Goal: Task Accomplishment & Management: Manage account settings

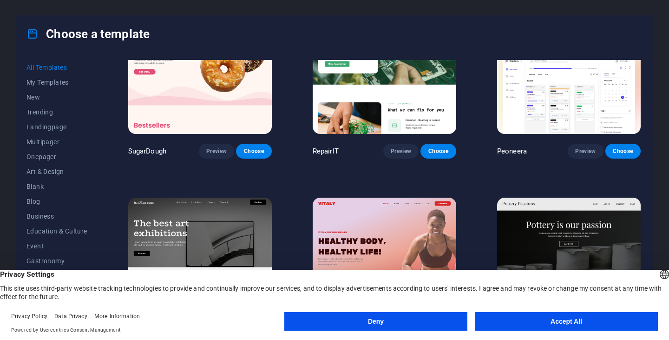
scroll to position [62, 0]
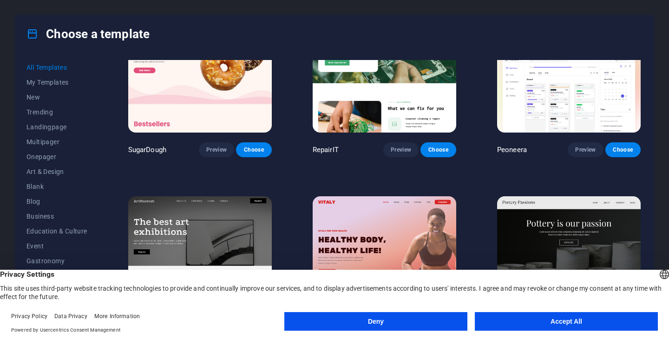
click at [457, 320] on button "Deny" at bounding box center [375, 321] width 183 height 19
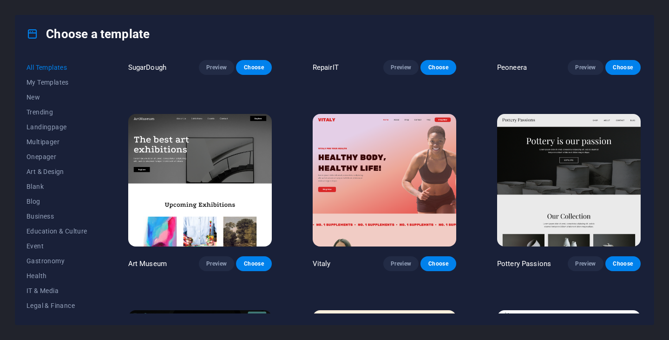
scroll to position [150, 0]
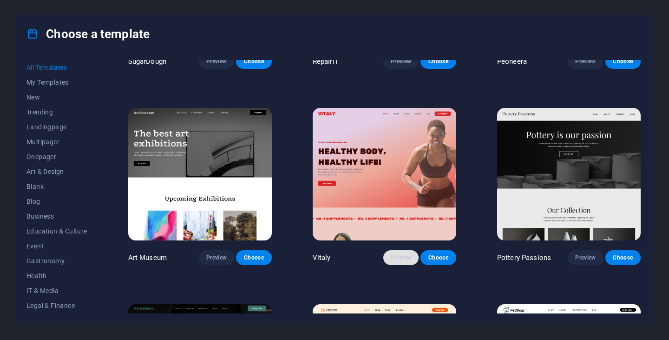
click at [398, 255] on span "Preview" at bounding box center [401, 257] width 20 height 7
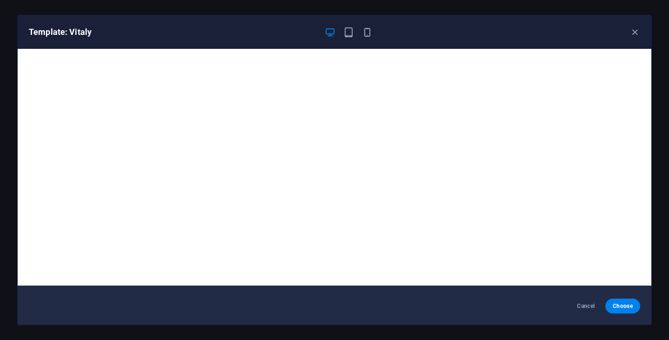
scroll to position [0, 0]
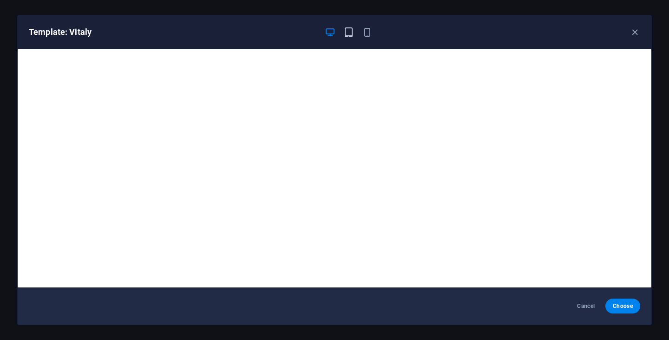
click at [351, 29] on icon "button" at bounding box center [348, 32] width 11 height 11
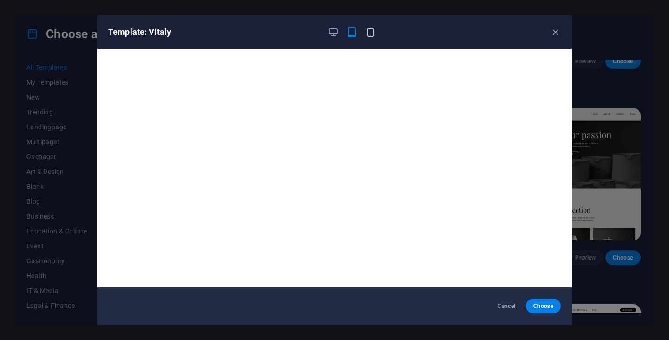
click at [368, 33] on icon "button" at bounding box center [370, 32] width 11 height 11
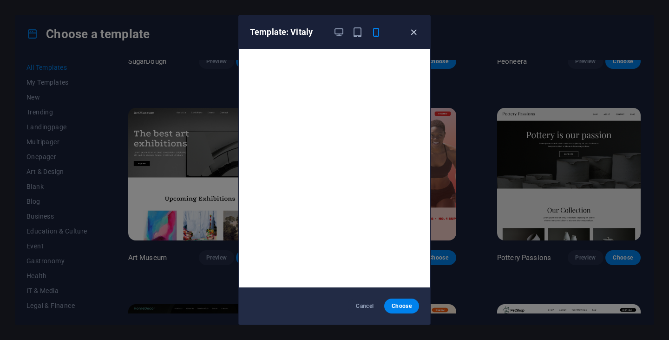
click at [414, 27] on icon "button" at bounding box center [413, 32] width 11 height 11
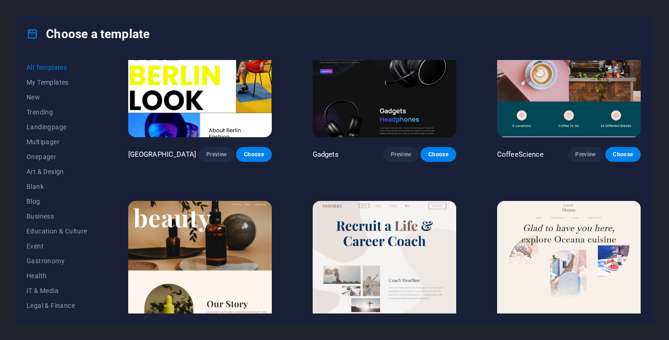
scroll to position [2462, 0]
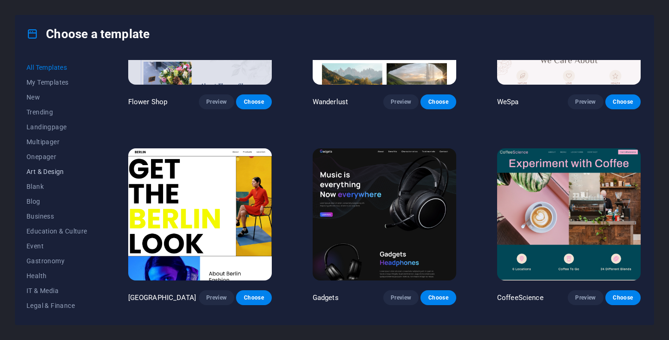
click at [59, 172] on span "Art & Design" at bounding box center [56, 171] width 61 height 7
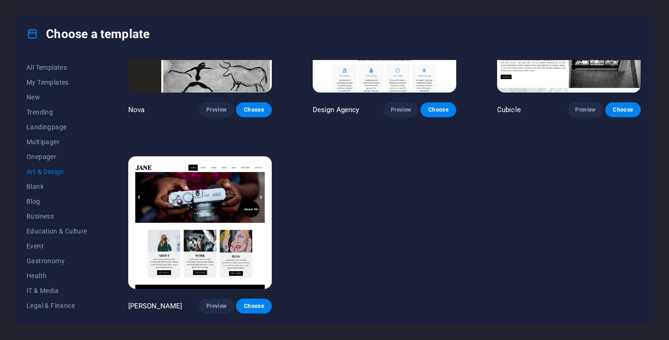
scroll to position [0, 0]
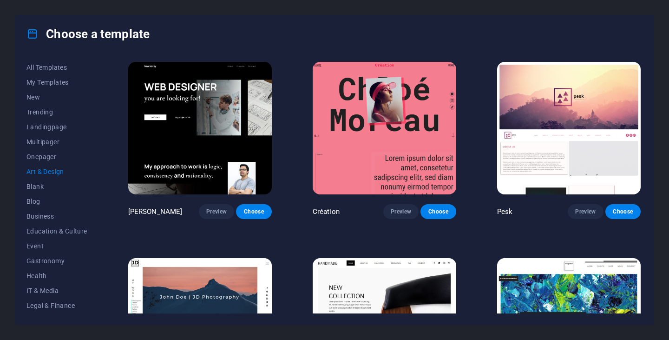
click at [59, 172] on span "Art & Design" at bounding box center [56, 171] width 61 height 7
click at [223, 208] on span "Preview" at bounding box center [216, 211] width 20 height 7
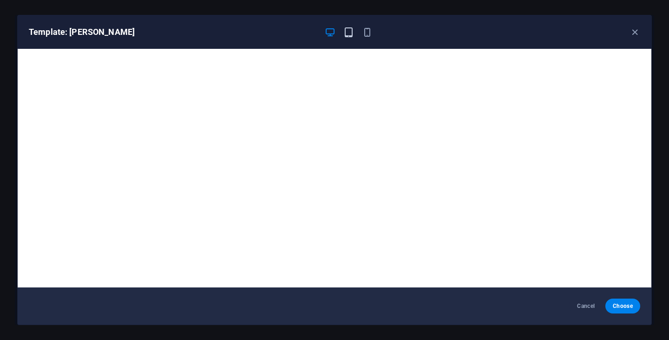
click at [348, 30] on icon "button" at bounding box center [348, 32] width 11 height 11
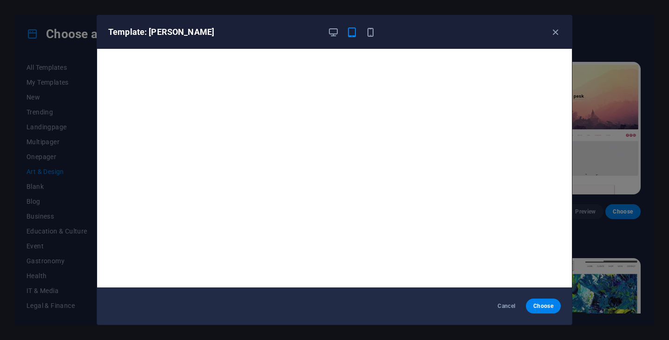
scroll to position [2, 0]
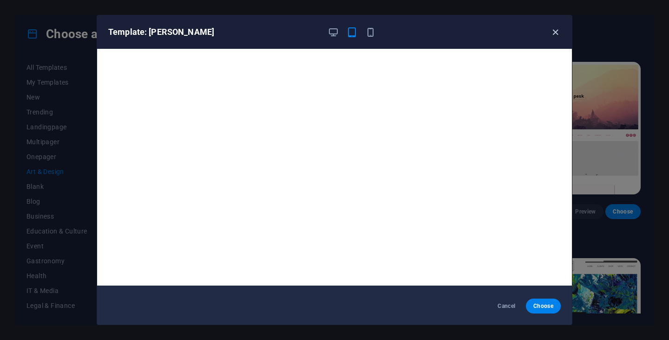
click at [552, 30] on icon "button" at bounding box center [555, 32] width 11 height 11
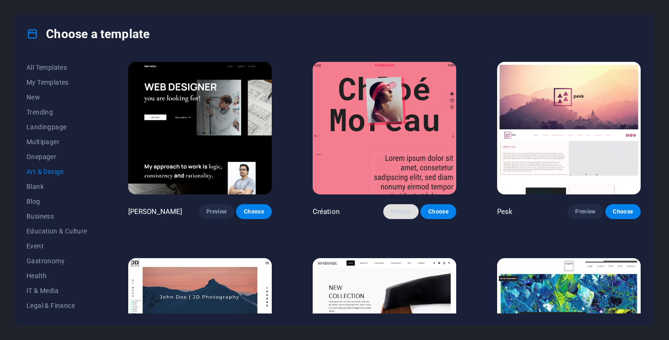
click at [408, 208] on span "Preview" at bounding box center [401, 211] width 20 height 7
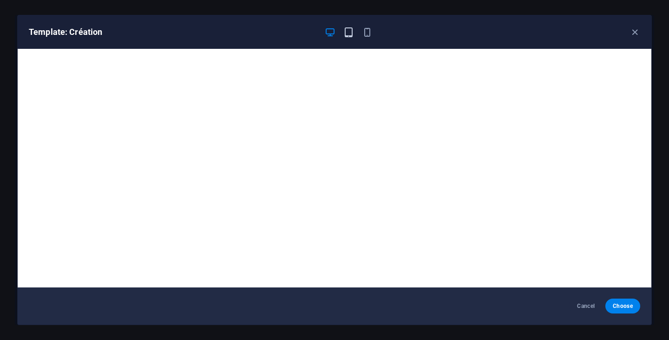
click at [353, 31] on icon "button" at bounding box center [348, 32] width 11 height 11
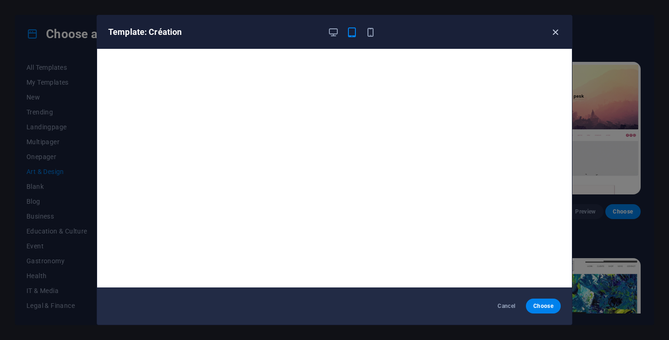
click at [558, 33] on icon "button" at bounding box center [555, 32] width 11 height 11
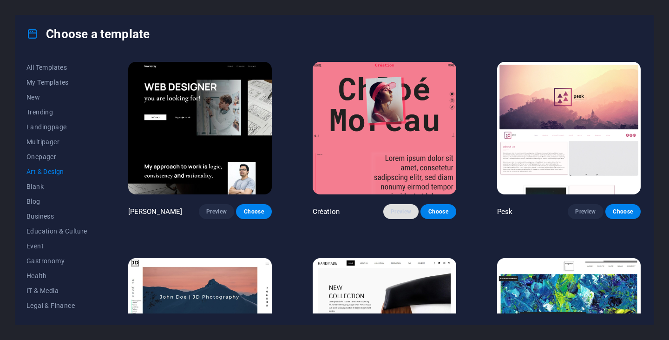
click at [405, 208] on span "Preview" at bounding box center [401, 211] width 20 height 7
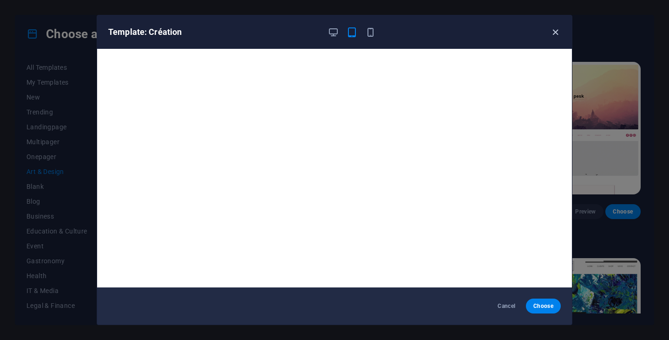
click at [556, 33] on icon "button" at bounding box center [555, 32] width 11 height 11
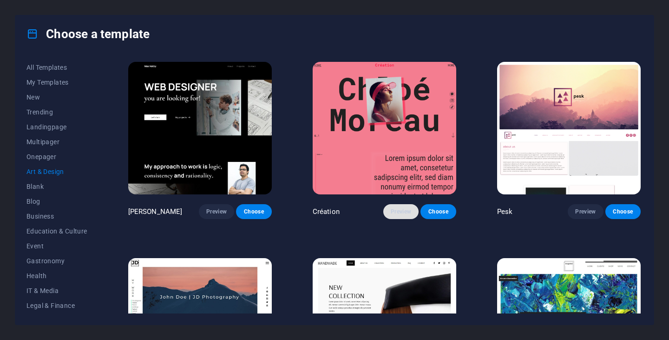
click at [407, 208] on span "Preview" at bounding box center [401, 211] width 20 height 7
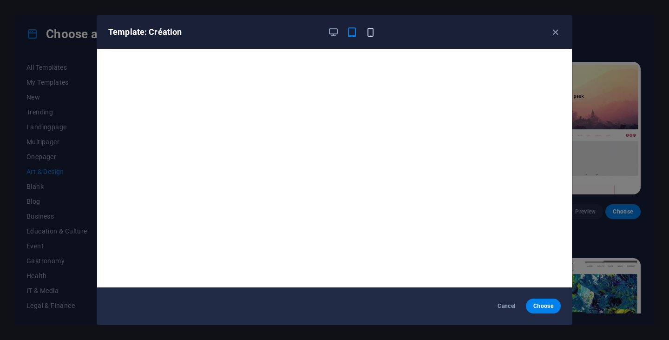
click at [373, 33] on icon "button" at bounding box center [370, 32] width 11 height 11
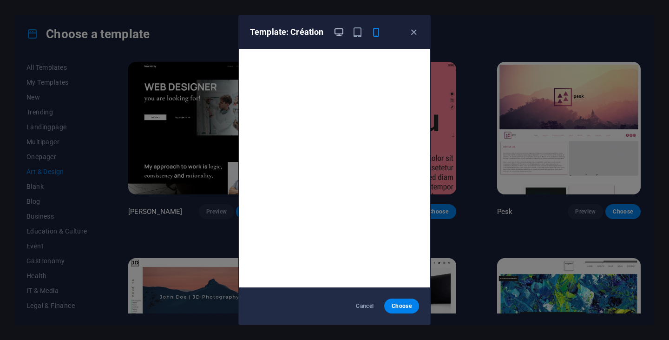
click at [337, 35] on icon "button" at bounding box center [339, 32] width 11 height 11
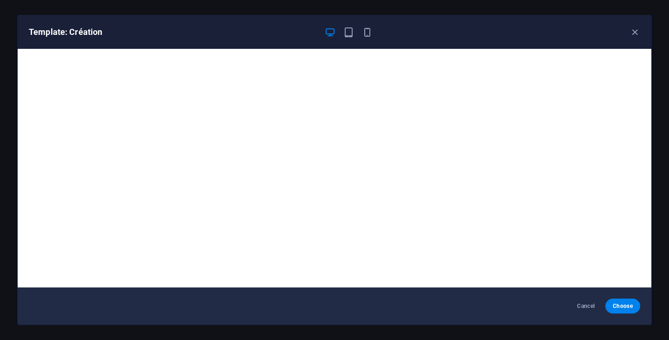
click at [332, 30] on icon "button" at bounding box center [330, 32] width 11 height 11
click at [348, 36] on icon "button" at bounding box center [348, 32] width 11 height 11
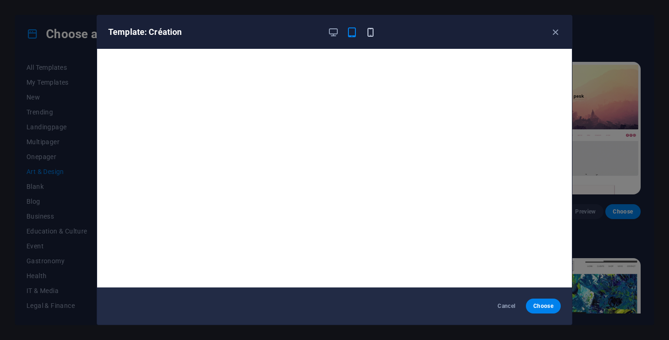
click at [372, 35] on icon "button" at bounding box center [370, 32] width 11 height 11
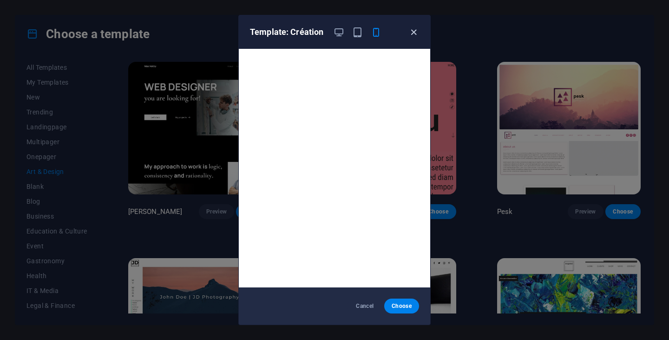
click at [414, 36] on icon "button" at bounding box center [413, 32] width 11 height 11
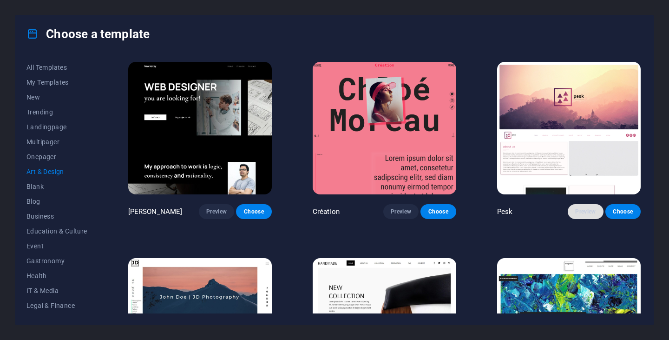
click at [590, 208] on span "Preview" at bounding box center [585, 211] width 20 height 7
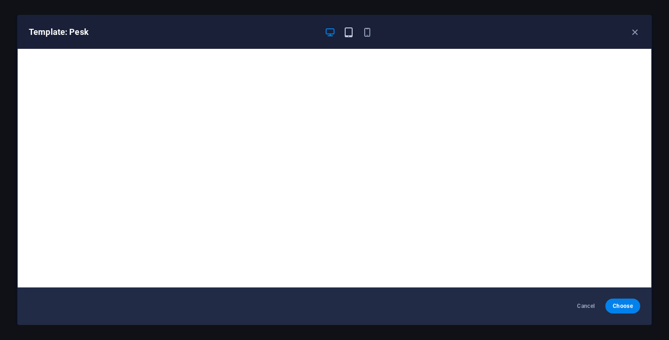
click at [351, 29] on icon "button" at bounding box center [348, 32] width 11 height 11
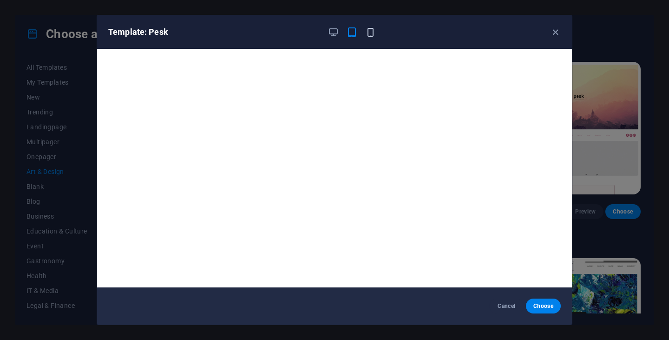
click at [367, 29] on icon "button" at bounding box center [370, 32] width 11 height 11
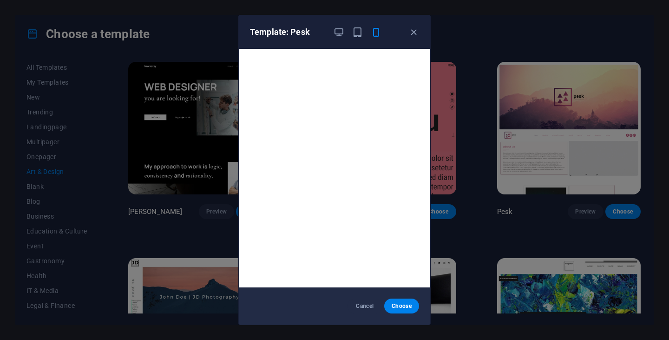
click at [419, 33] on div "Template: Pesk" at bounding box center [334, 31] width 191 height 33
click at [414, 32] on icon "button" at bounding box center [413, 32] width 11 height 11
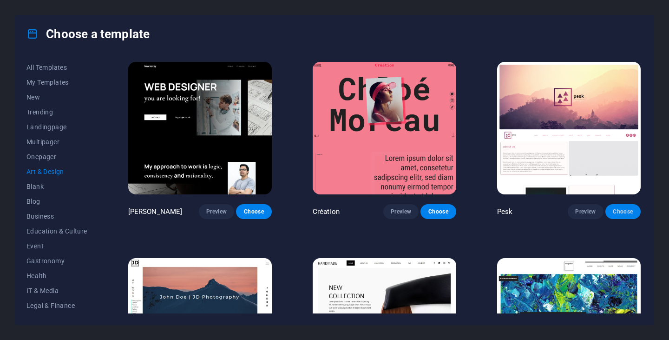
click at [617, 208] on span "Choose" at bounding box center [623, 211] width 20 height 7
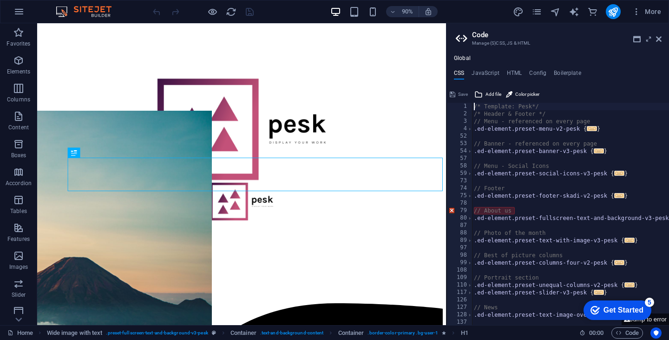
scroll to position [252, 0]
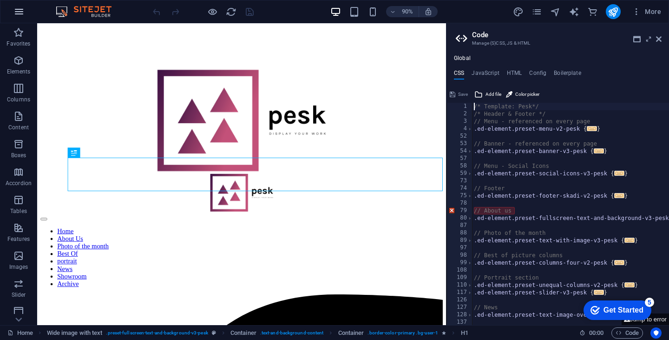
click at [15, 17] on button "button" at bounding box center [19, 11] width 22 height 22
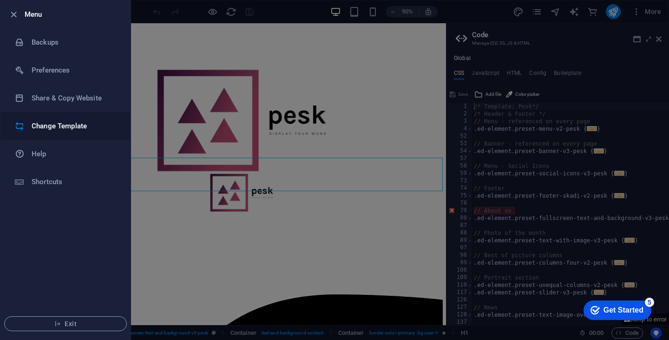
click at [46, 116] on li "Change Template" at bounding box center [65, 126] width 130 height 28
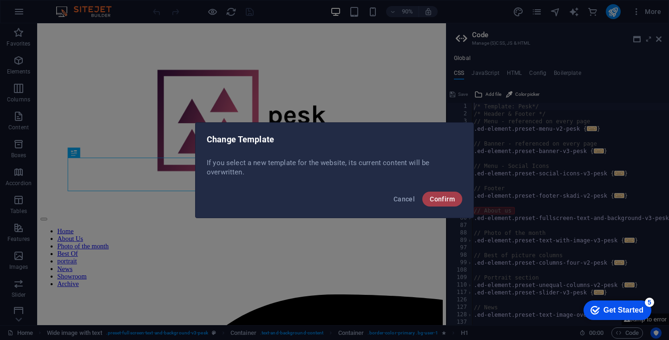
click at [448, 198] on span "Confirm" at bounding box center [442, 198] width 25 height 7
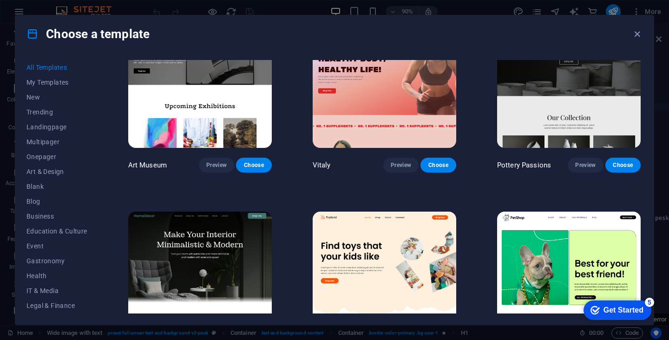
scroll to position [243, 0]
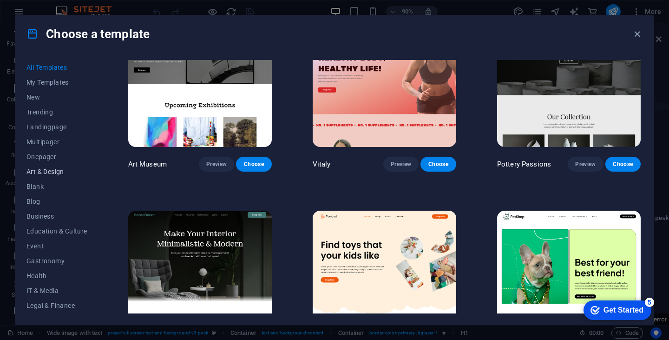
click at [49, 173] on span "Art & Design" at bounding box center [56, 171] width 61 height 7
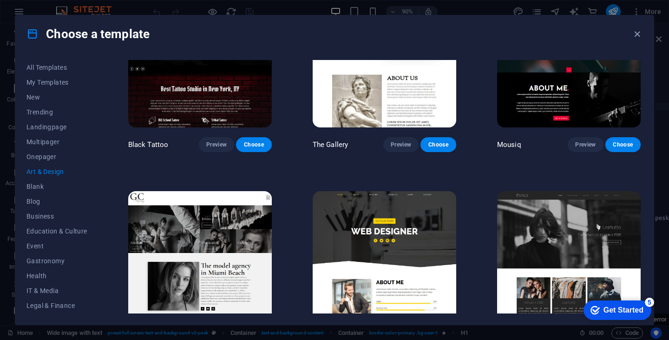
scroll to position [504, 0]
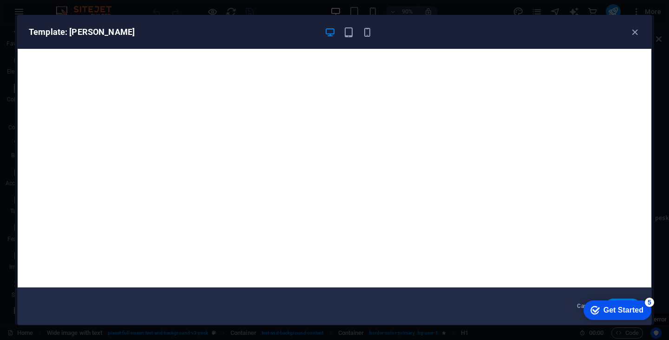
scroll to position [2, 0]
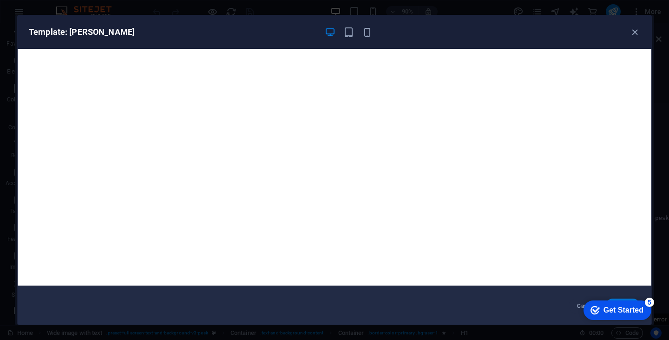
click at [641, 35] on div "Template: [PERSON_NAME]" at bounding box center [335, 31] width 634 height 33
click at [636, 32] on icon "button" at bounding box center [635, 32] width 11 height 11
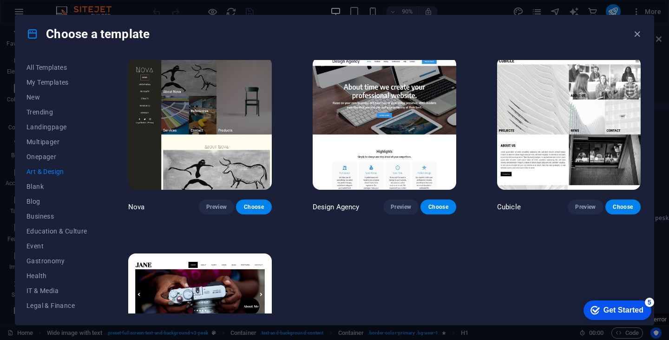
scroll to position [786, 0]
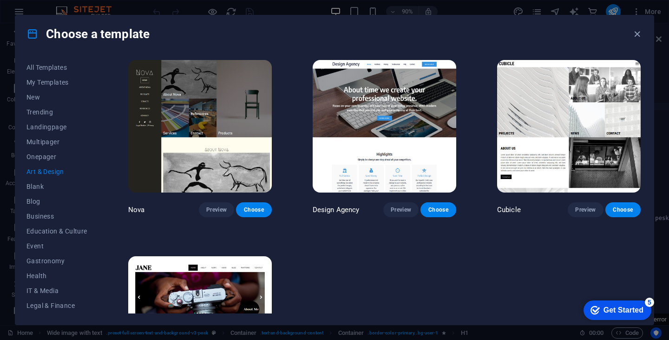
click at [213, 158] on img at bounding box center [200, 126] width 144 height 132
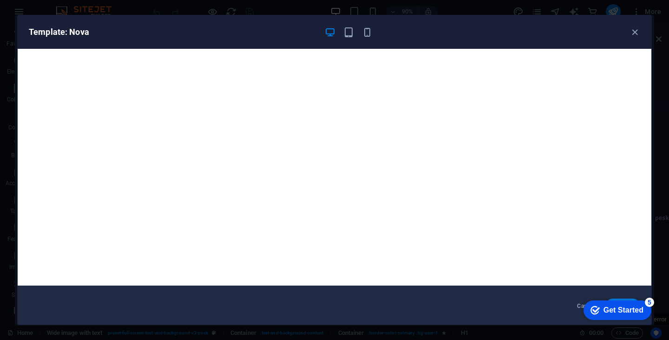
scroll to position [661, 0]
click at [633, 33] on icon "button" at bounding box center [635, 32] width 11 height 11
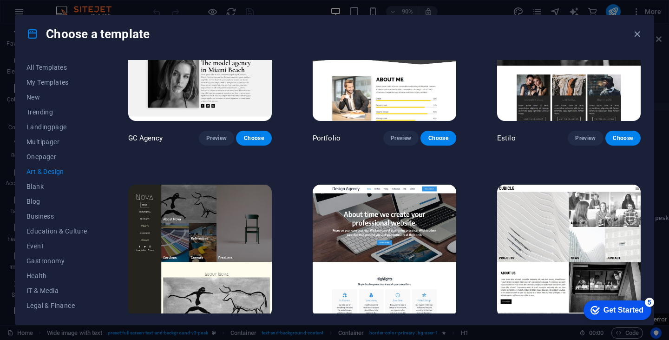
drag, startPoint x: 638, startPoint y: 32, endPoint x: 638, endPoint y: 22, distance: 10.2
click at [638, 32] on icon "button" at bounding box center [637, 34] width 11 height 11
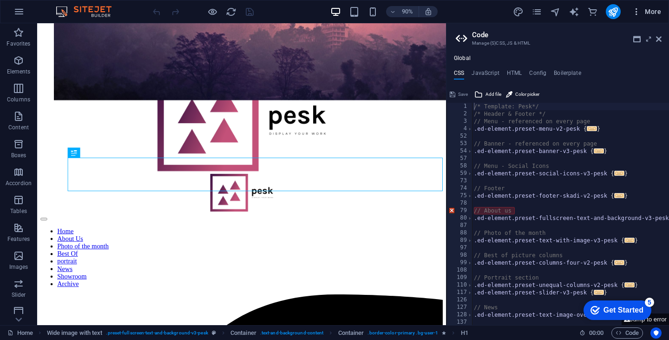
click at [635, 13] on icon "button" at bounding box center [636, 11] width 9 height 9
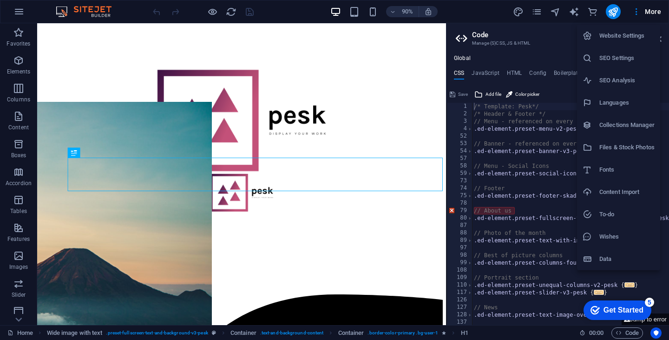
click at [620, 59] on h6 "SEO Settings" at bounding box center [626, 58] width 55 height 11
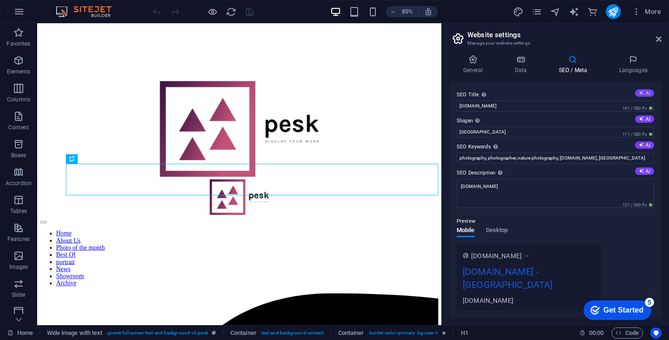
click at [644, 92] on button "AI" at bounding box center [644, 92] width 19 height 7
type input "About Us: Our Passion for Nature"
click at [645, 118] on button "AI" at bounding box center [644, 118] width 19 height 7
type input "Explore Natures Beauty, Capture Timeless Moments"
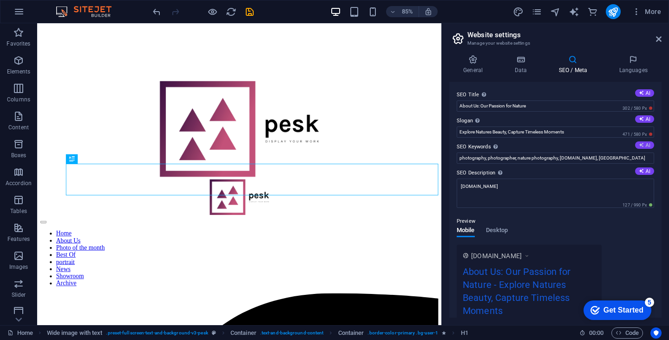
click at [643, 147] on button "AI" at bounding box center [644, 144] width 19 height 7
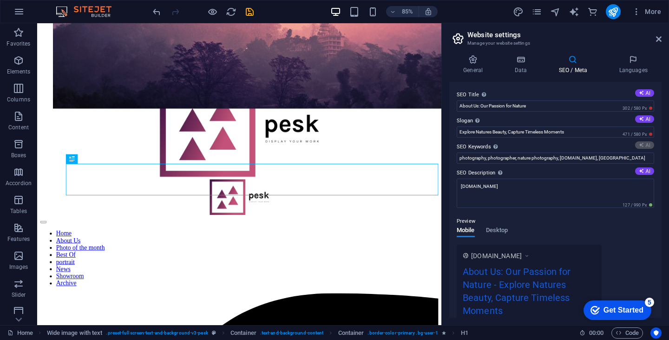
type input "about us, photo of the month, best of nature, landscapes, blog post, newsletter"
click at [647, 171] on button "AI" at bounding box center [644, 170] width 19 height 7
type textarea "Discover our diverse offerings and insights into nature, landscapes, and more! …"
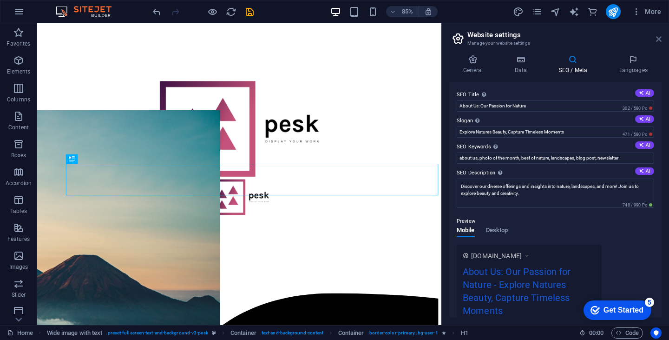
click at [659, 40] on icon at bounding box center [659, 38] width 6 height 7
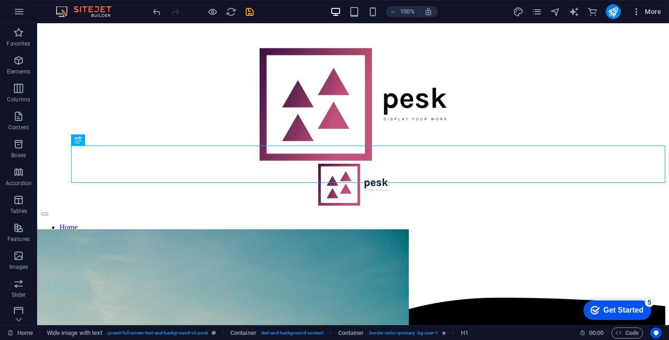
click at [639, 11] on icon "button" at bounding box center [636, 11] width 9 height 9
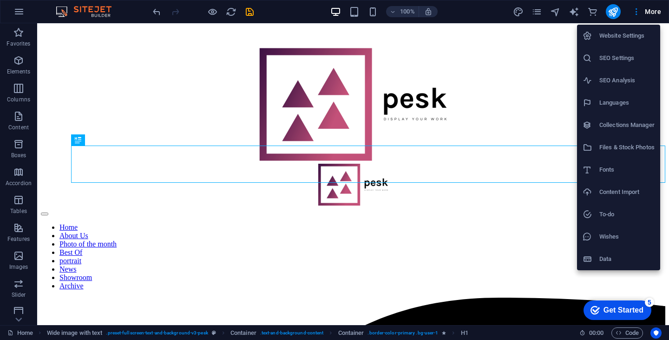
click at [20, 331] on div at bounding box center [334, 170] width 669 height 340
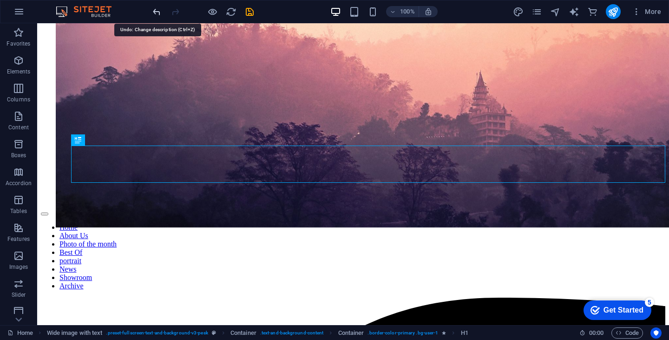
click at [156, 9] on icon "undo" at bounding box center [156, 12] width 11 height 11
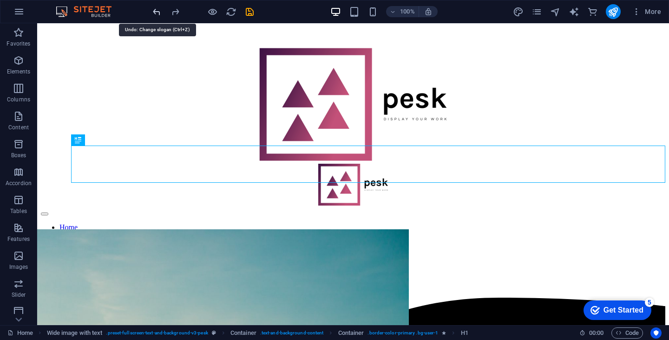
click at [156, 9] on icon "undo" at bounding box center [156, 12] width 11 height 11
click at [156, 9] on div at bounding box center [203, 11] width 104 height 15
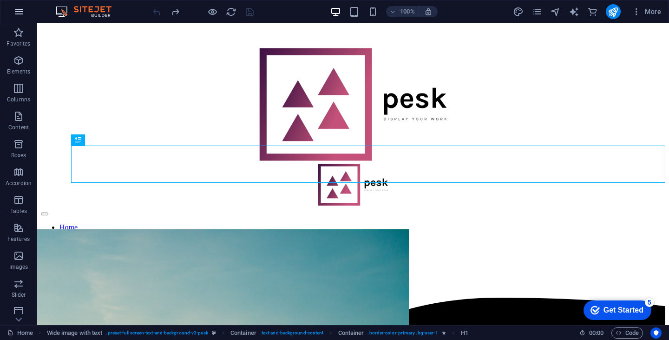
click at [16, 10] on icon "button" at bounding box center [18, 11] width 11 height 11
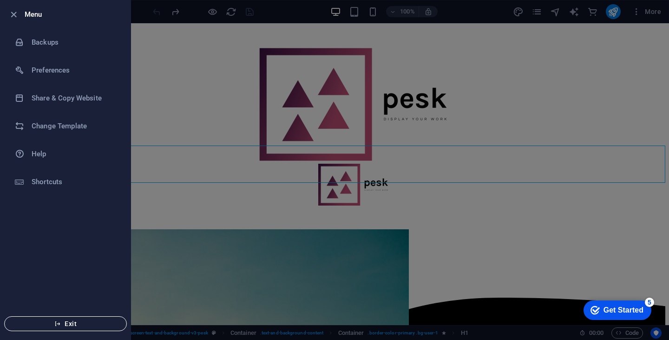
click at [88, 325] on span "Exit" at bounding box center [65, 323] width 107 height 7
